Goal: Task Accomplishment & Management: Use online tool/utility

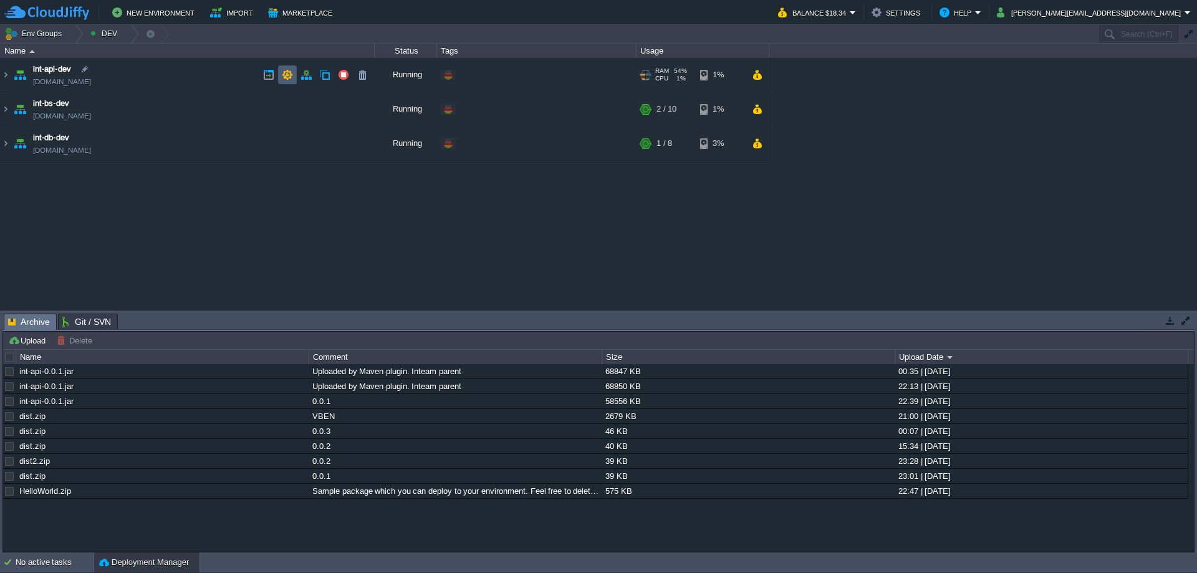
click at [285, 75] on button "button" at bounding box center [287, 74] width 11 height 11
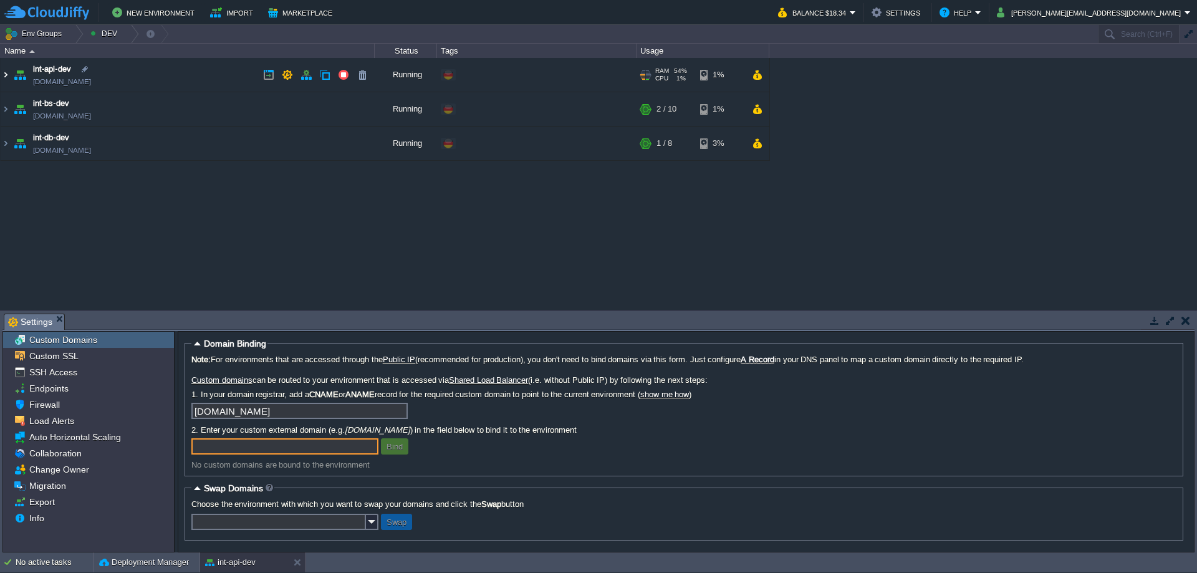
click at [9, 75] on img at bounding box center [6, 75] width 10 height 34
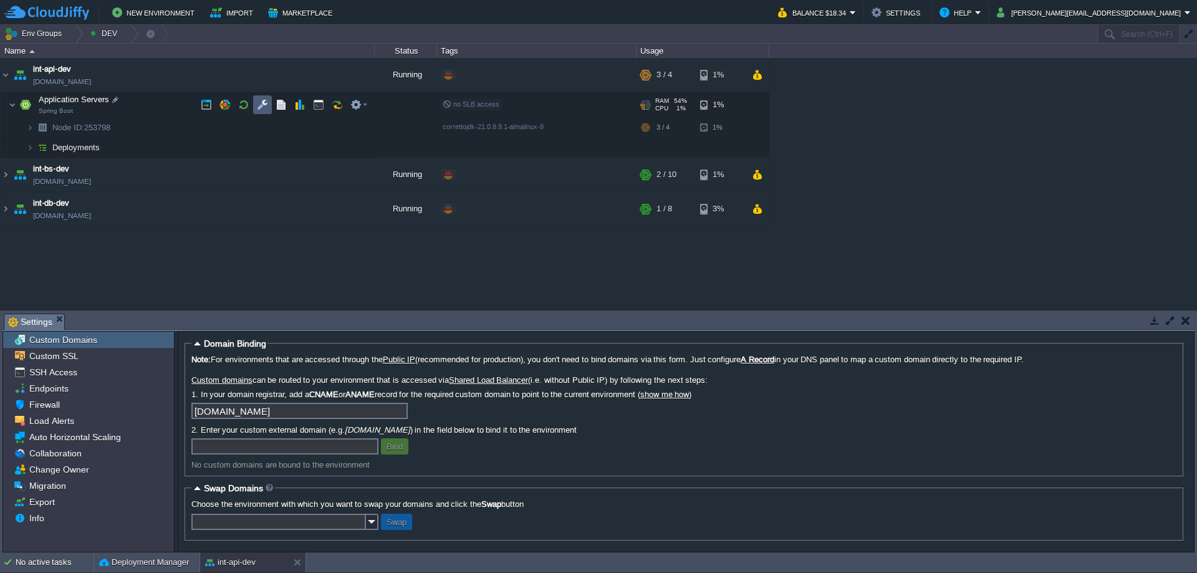
click at [264, 105] on button "button" at bounding box center [262, 104] width 11 height 11
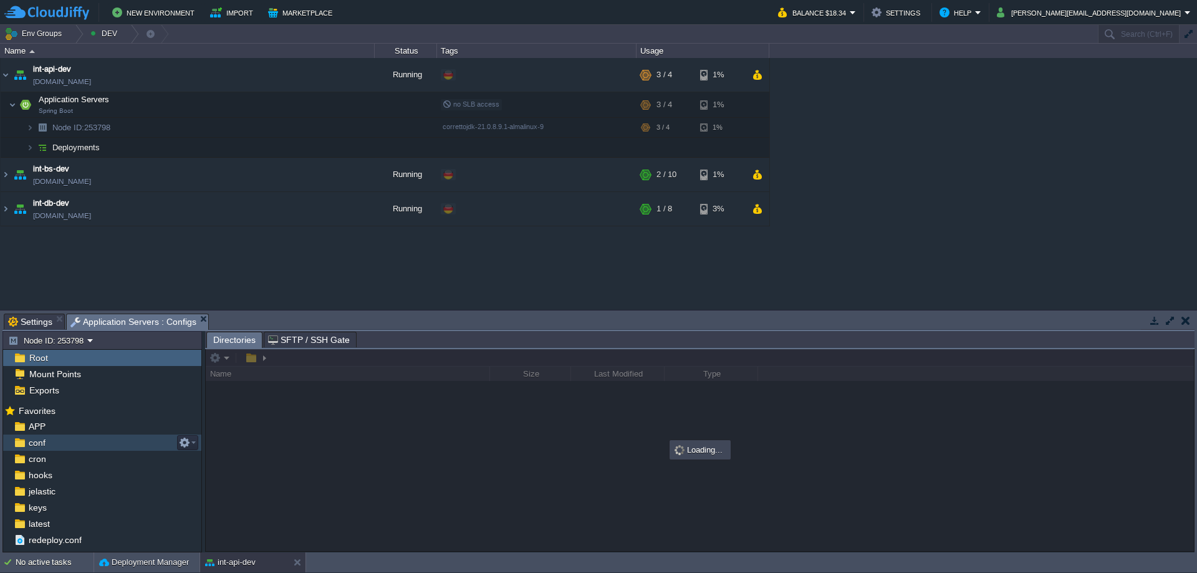
click at [40, 445] on span "conf" at bounding box center [36, 442] width 21 height 11
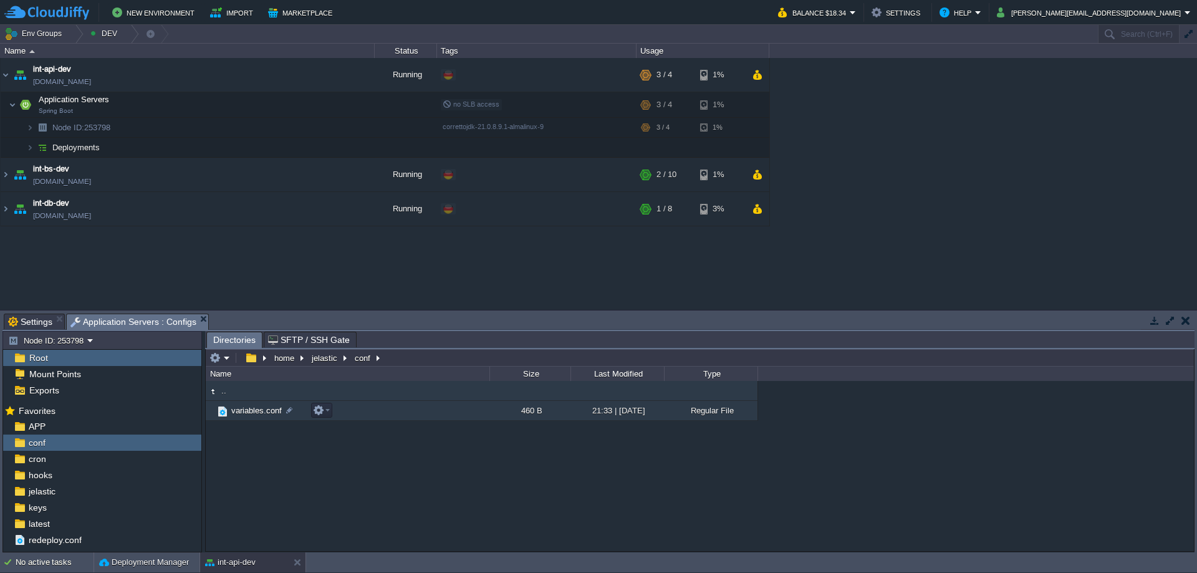
click at [259, 413] on span "variables.conf" at bounding box center [256, 410] width 54 height 11
click at [259, 412] on span "variables.conf" at bounding box center [256, 410] width 54 height 11
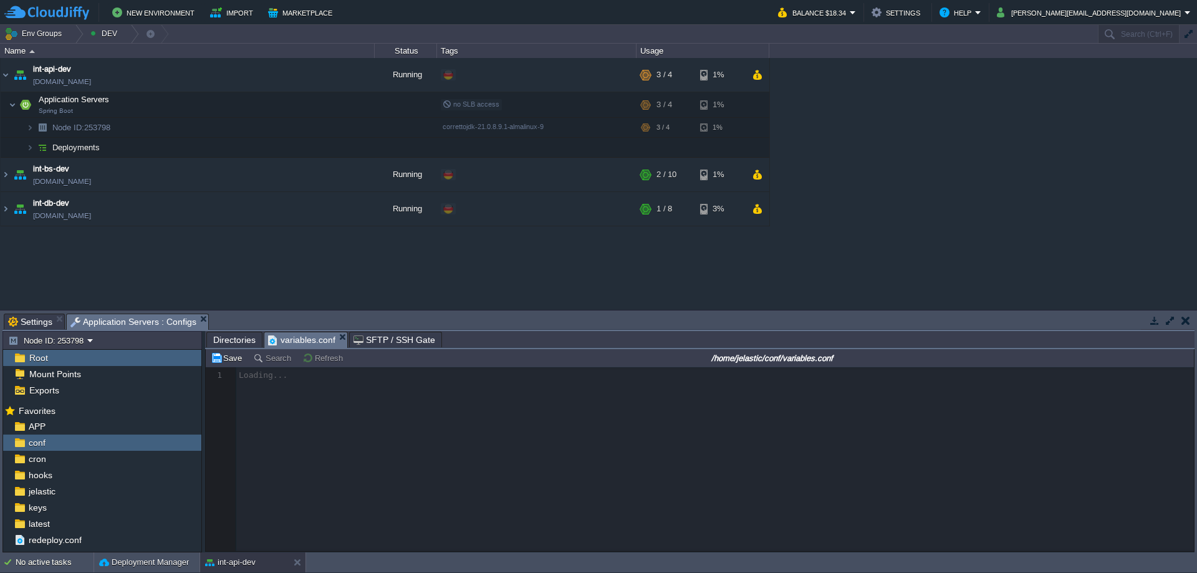
scroll to position [4, 0]
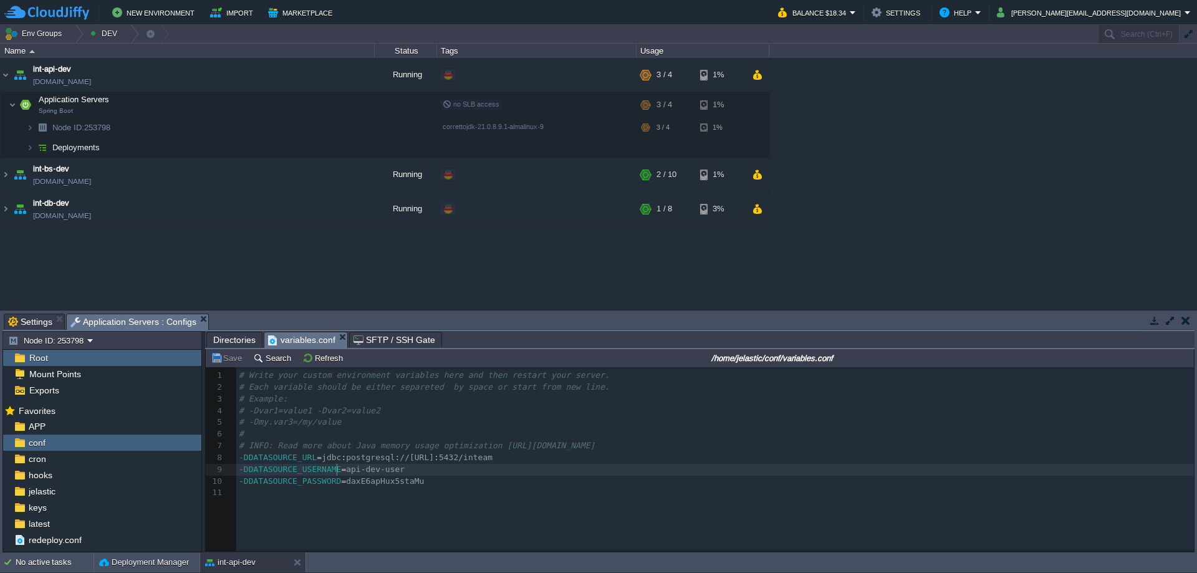
type textarea "api-dev-user"
drag, startPoint x: 337, startPoint y: 471, endPoint x: 421, endPoint y: 471, distance: 84.2
click at [353, 481] on span "daxE6apHux5staMu" at bounding box center [385, 480] width 78 height 9
type textarea "daxE6apHux5staMu"
type textarea "api-dev-user"
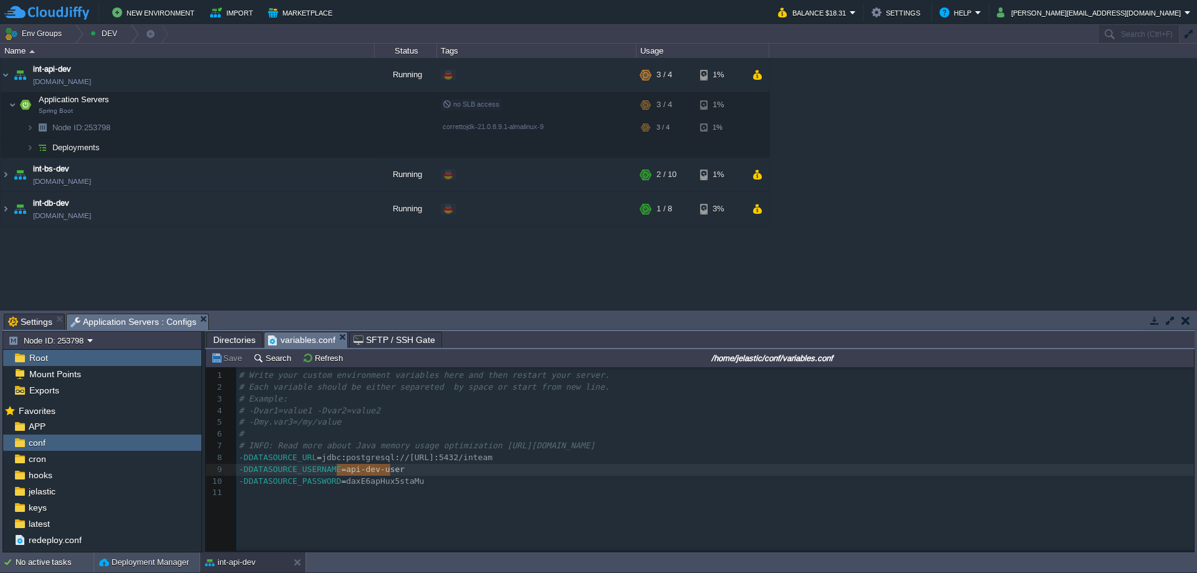
drag, startPoint x: 338, startPoint y: 471, endPoint x: 388, endPoint y: 472, distance: 50.5
click at [156, 204] on td "int-db-dev [DOMAIN_NAME]" at bounding box center [188, 209] width 374 height 34
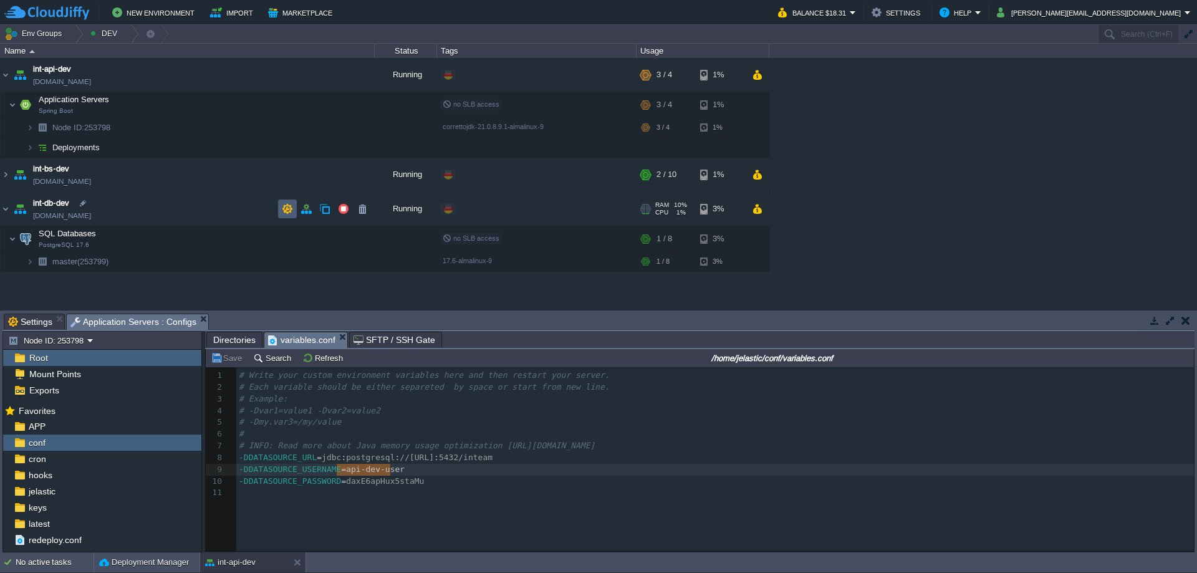
click at [288, 208] on button "button" at bounding box center [287, 208] width 11 height 11
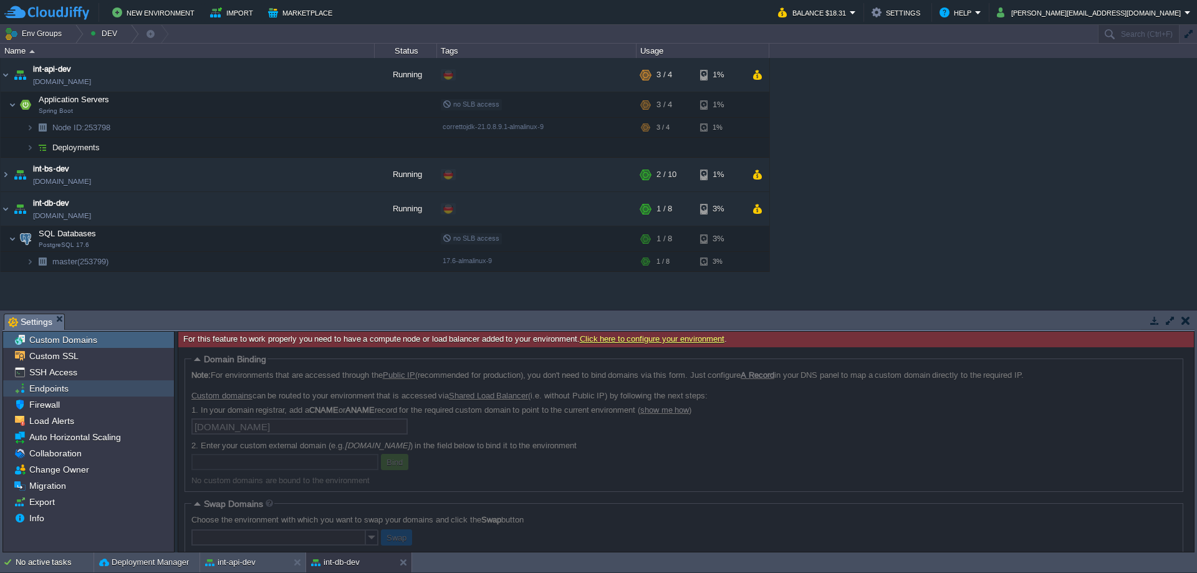
click at [57, 391] on span "Endpoints" at bounding box center [49, 388] width 44 height 11
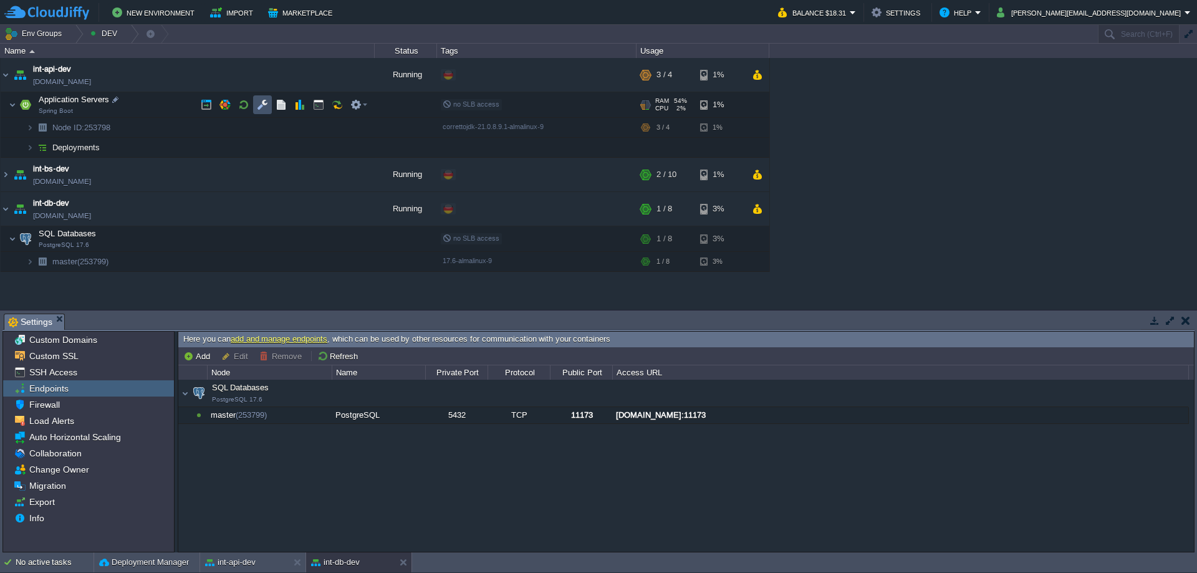
click at [259, 106] on button "button" at bounding box center [262, 104] width 11 height 11
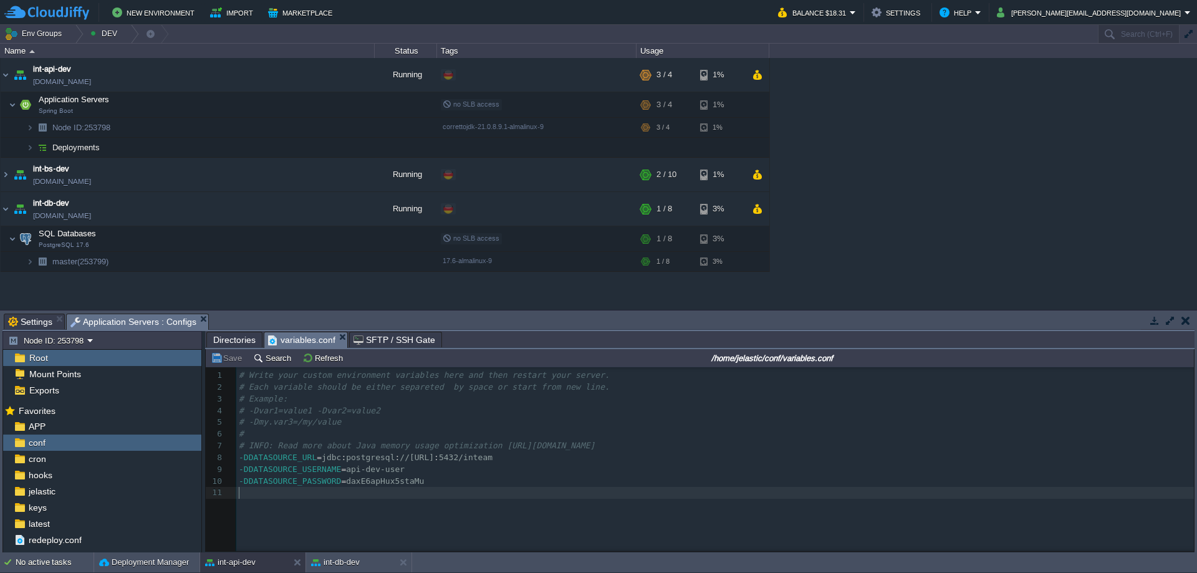
click at [370, 489] on pre "​" at bounding box center [717, 493] width 962 height 12
click at [353, 482] on span "daxE6apHux5staMu" at bounding box center [385, 480] width 78 height 9
type textarea "daxE6apHux5staMu"
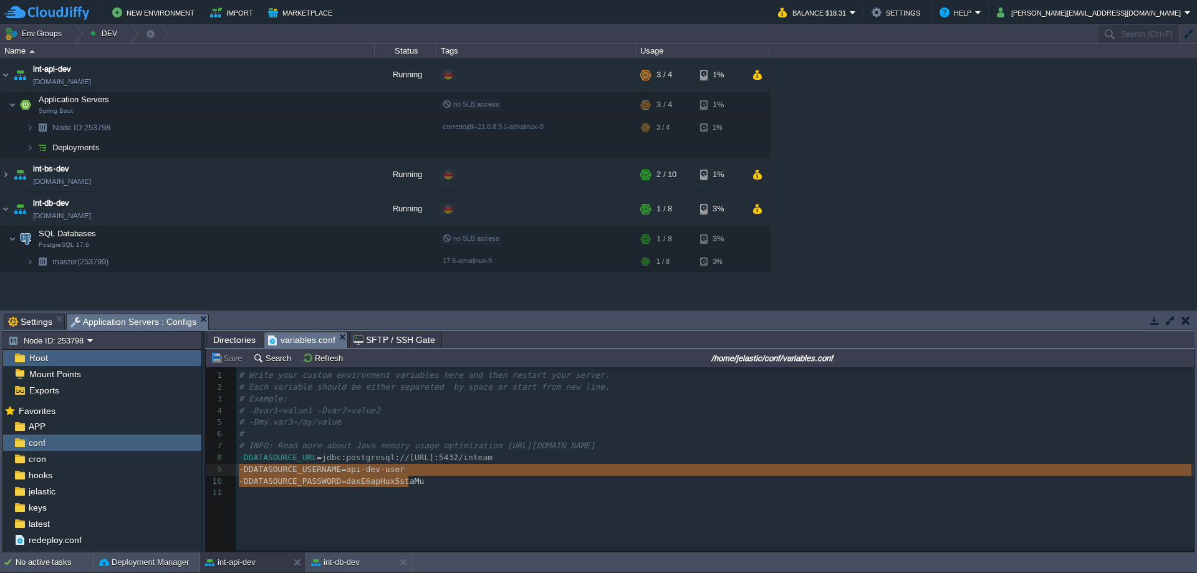
type textarea "-DDATASOURCE_URL=jdbc:postgresql://[TECHNICAL_ID]/inteam -DDATASOURCE_USERNAME=…"
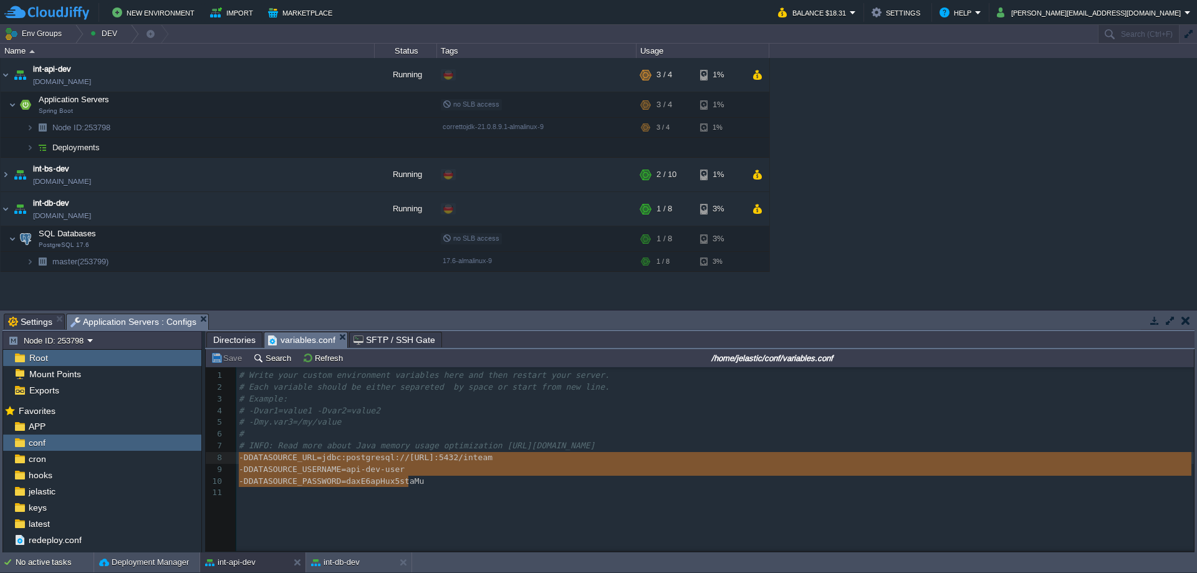
drag, startPoint x: 423, startPoint y: 484, endPoint x: 236, endPoint y: 463, distance: 188.2
click at [385, 518] on div "x 1 # Write your custom environment variables here and then restart your server…" at bounding box center [709, 468] width 1007 height 203
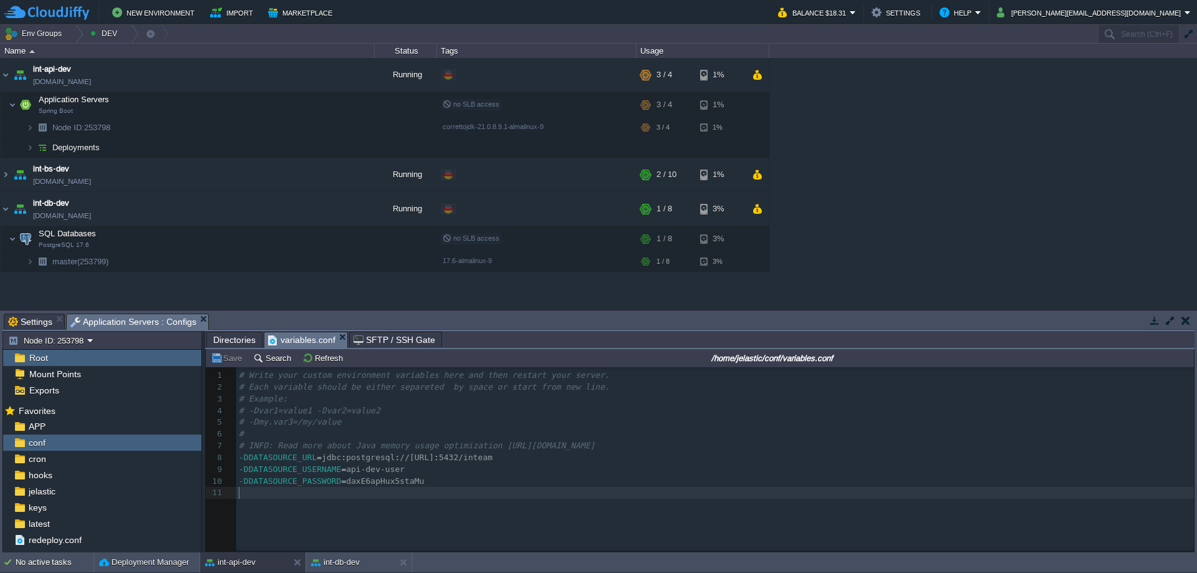
click at [231, 357] on button "Save" at bounding box center [228, 357] width 35 height 11
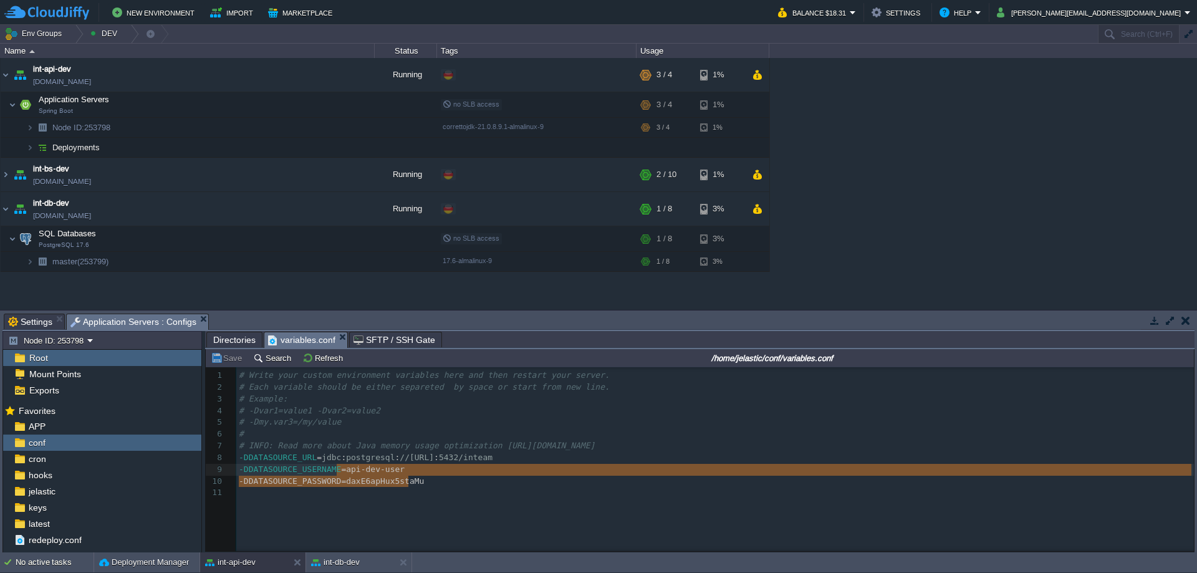
type textarea "-DDATASOURCE_URL=jdbc:postgresql://[TECHNICAL_ID]/inteam -DDATASOURCE_USERNAME=…"
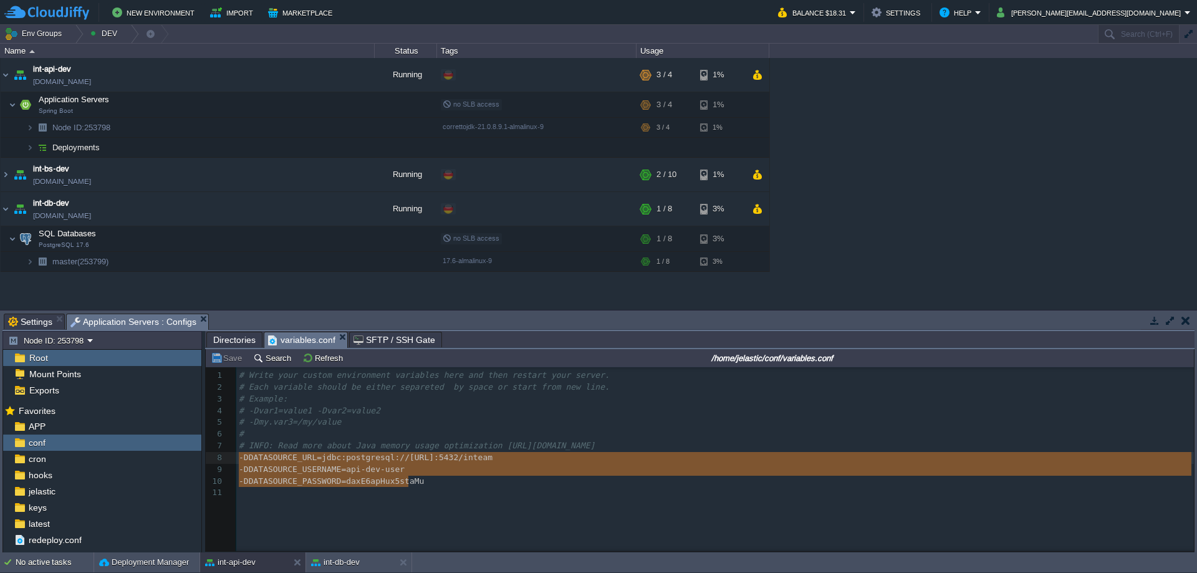
drag, startPoint x: 413, startPoint y: 482, endPoint x: 381, endPoint y: 464, distance: 36.3
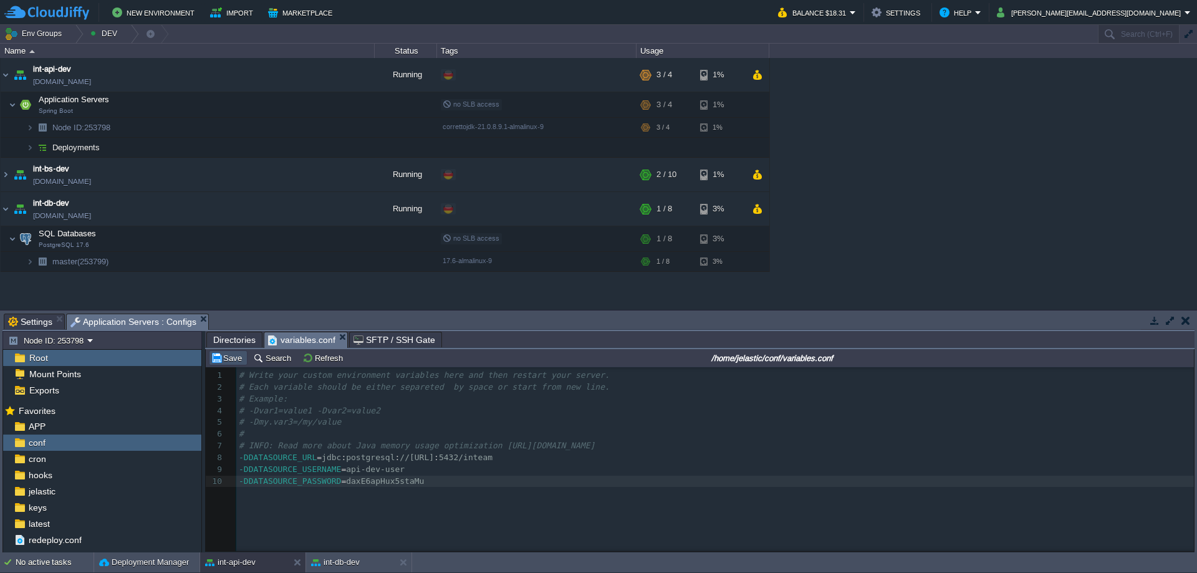
click at [231, 356] on button "Save" at bounding box center [228, 357] width 35 height 11
type textarea ".131.52.15"
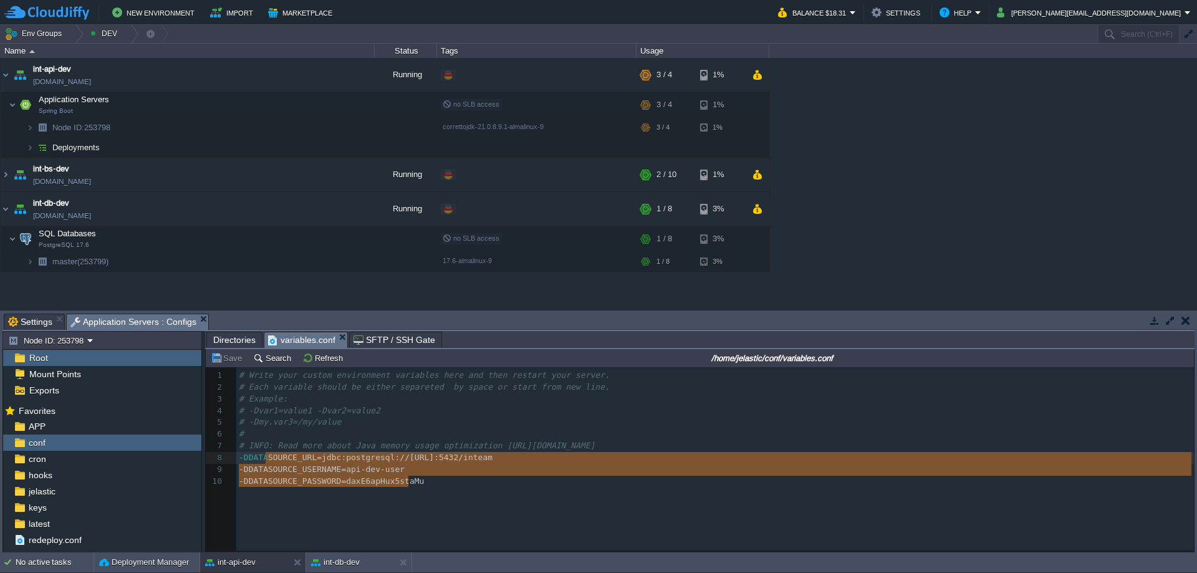
type textarea "-DDATASOURCE_URL=jdbc:postgresql://[TECHNICAL_ID]/inteam -DDATASOURCE_USERNAME=…"
drag, startPoint x: 424, startPoint y: 482, endPoint x: 236, endPoint y: 456, distance: 190.0
